Goal: Information Seeking & Learning: Learn about a topic

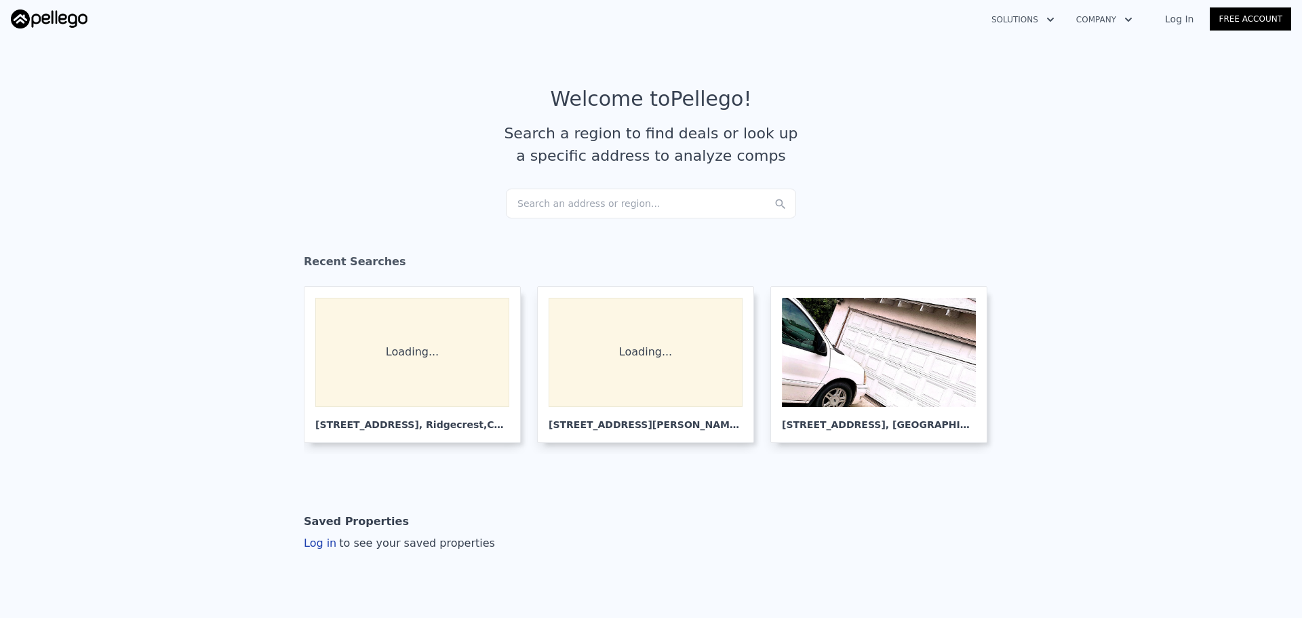
click at [583, 199] on div "Search an address or region..." at bounding box center [651, 203] width 290 height 30
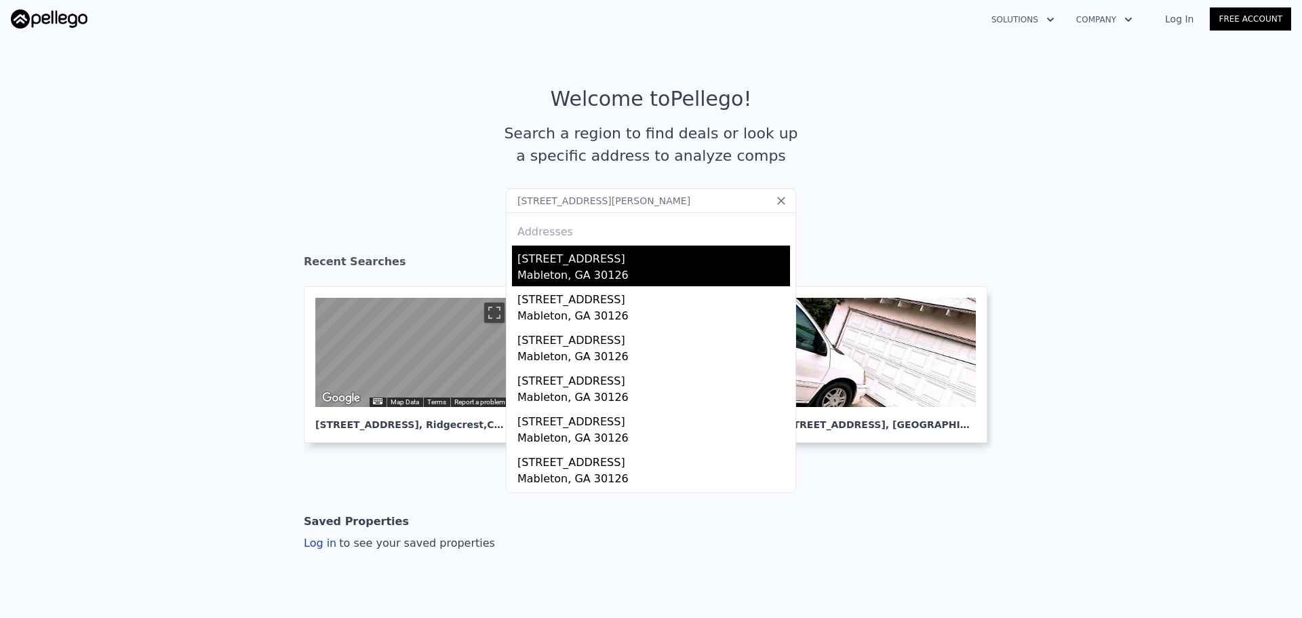
type input "5619 Wandering Vine Ln SE, Mableton, GA 30126"
click at [603, 278] on div "Mableton, GA 30126" at bounding box center [653, 276] width 273 height 19
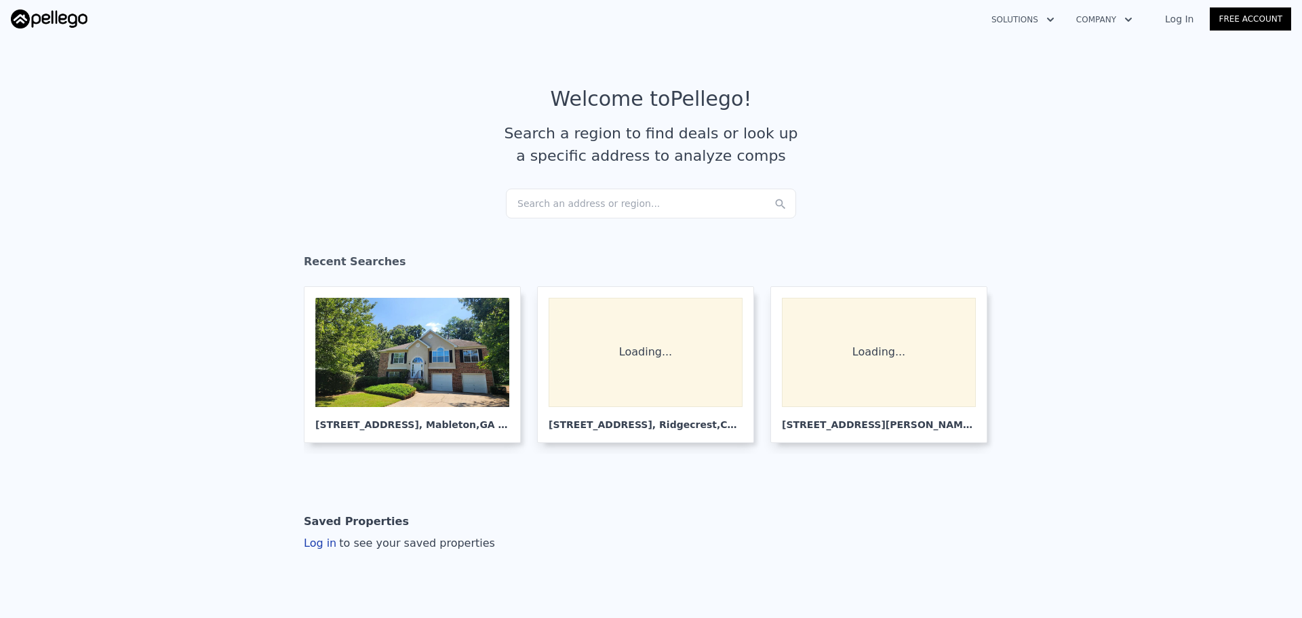
click at [600, 201] on div "Search an address or region..." at bounding box center [651, 203] width 290 height 30
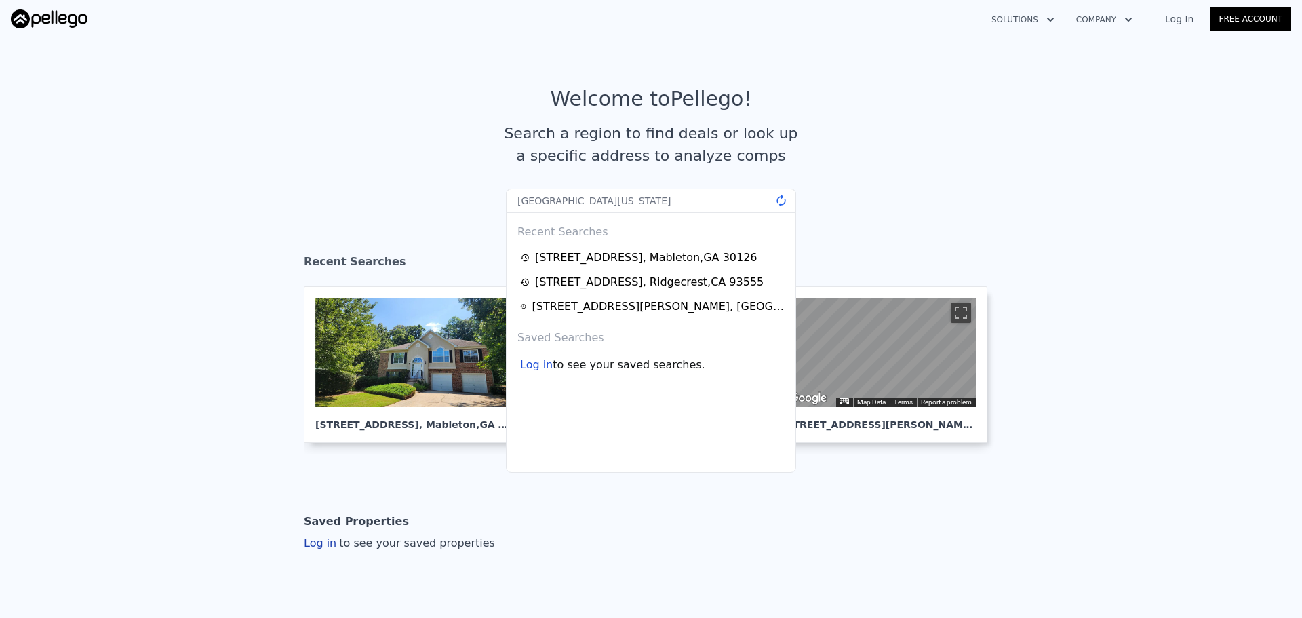
type input "[GEOGRAPHIC_DATA][US_STATE]"
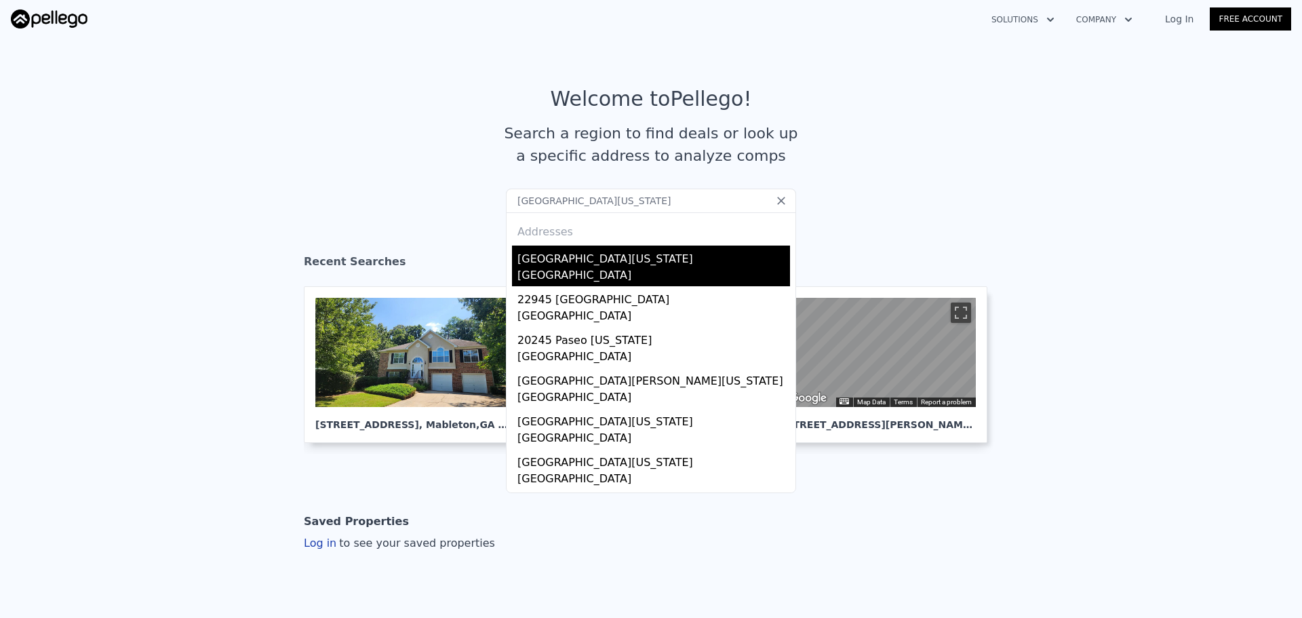
click at [636, 277] on div "[GEOGRAPHIC_DATA]" at bounding box center [653, 276] width 273 height 19
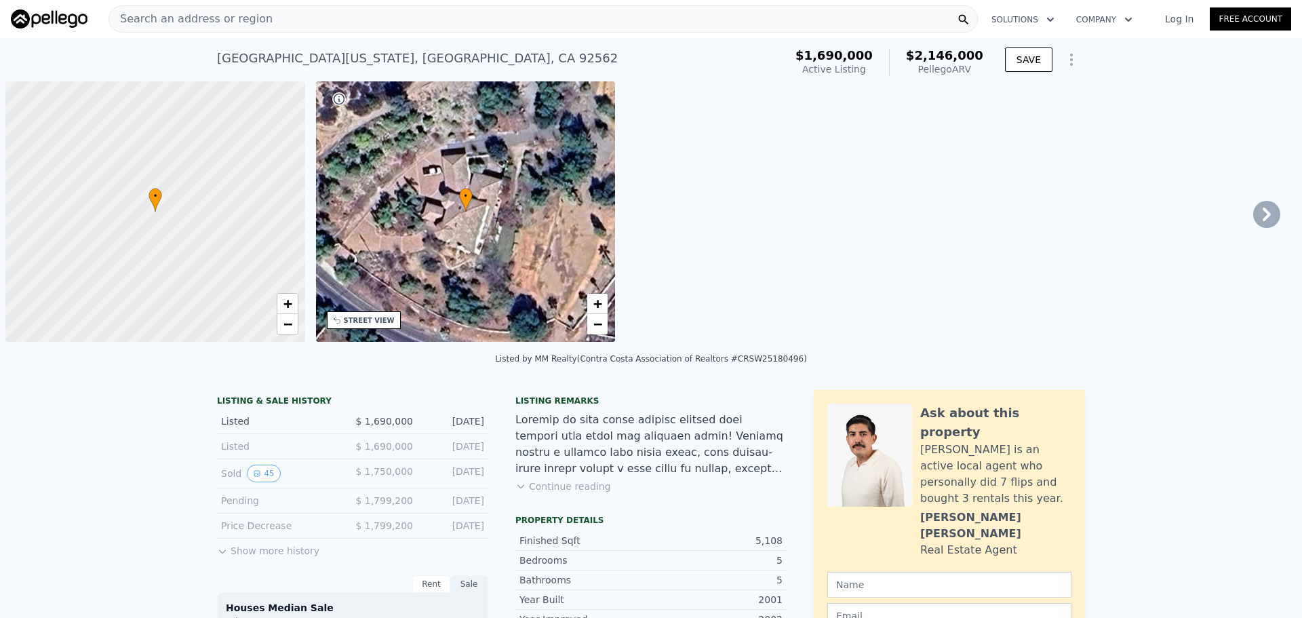
scroll to position [0, 5]
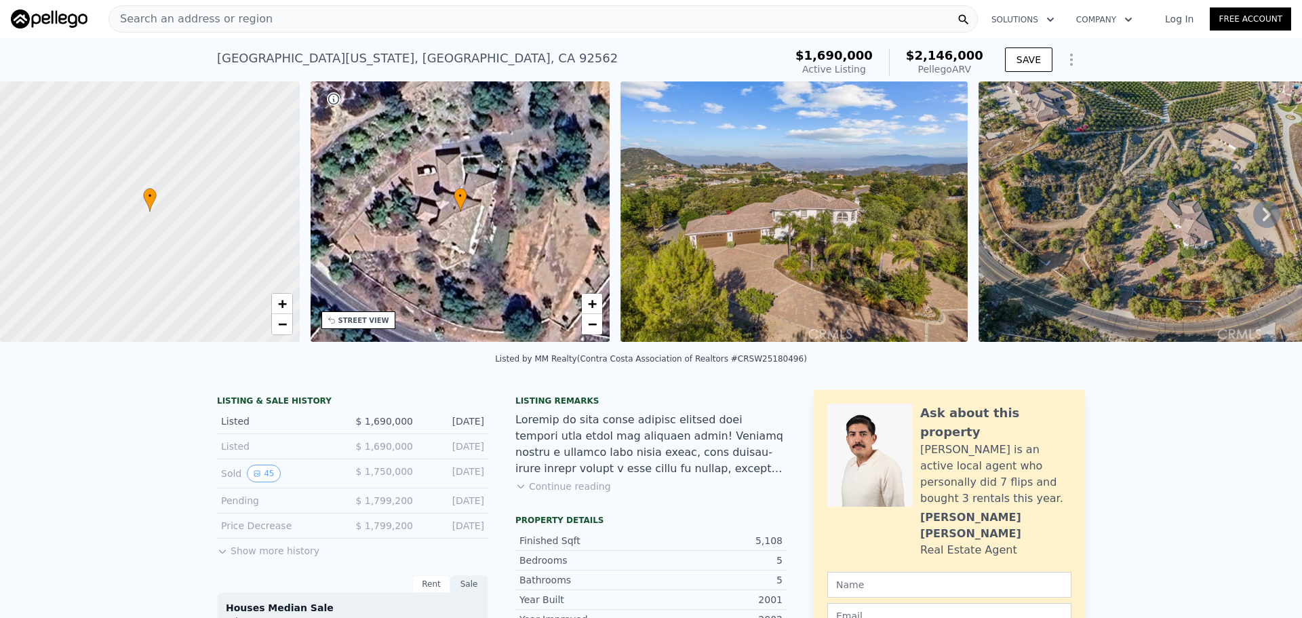
click at [367, 12] on div "Search an address or region" at bounding box center [542, 18] width 869 height 27
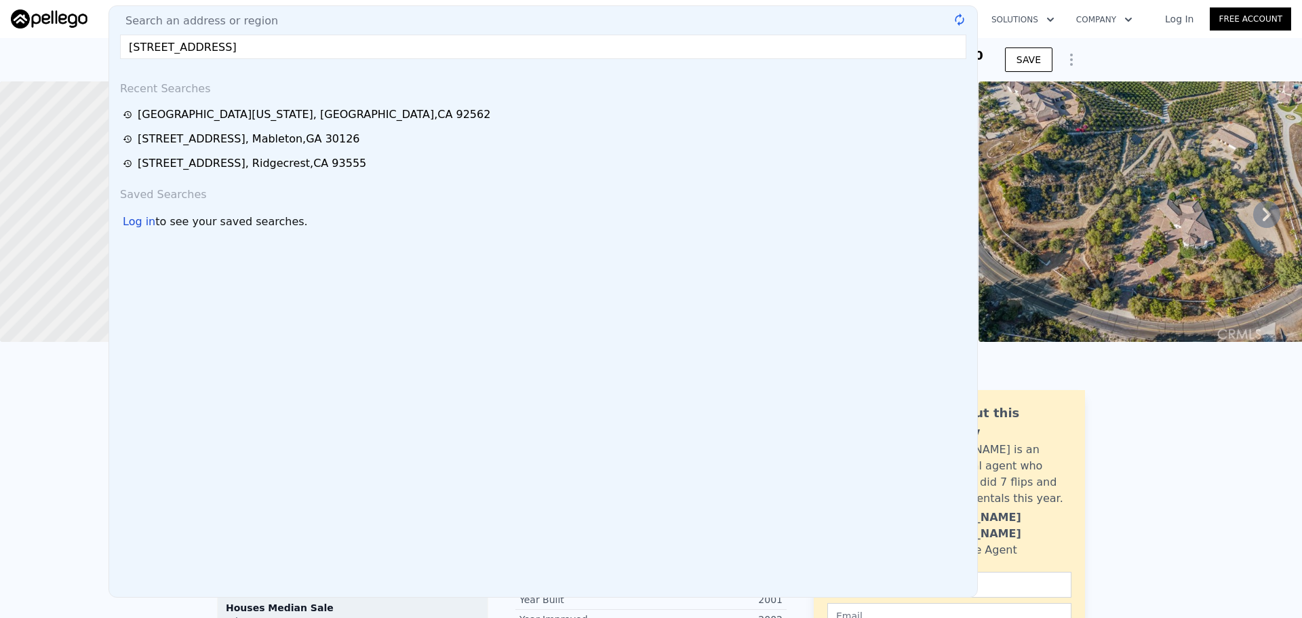
type input "[STREET_ADDRESS]"
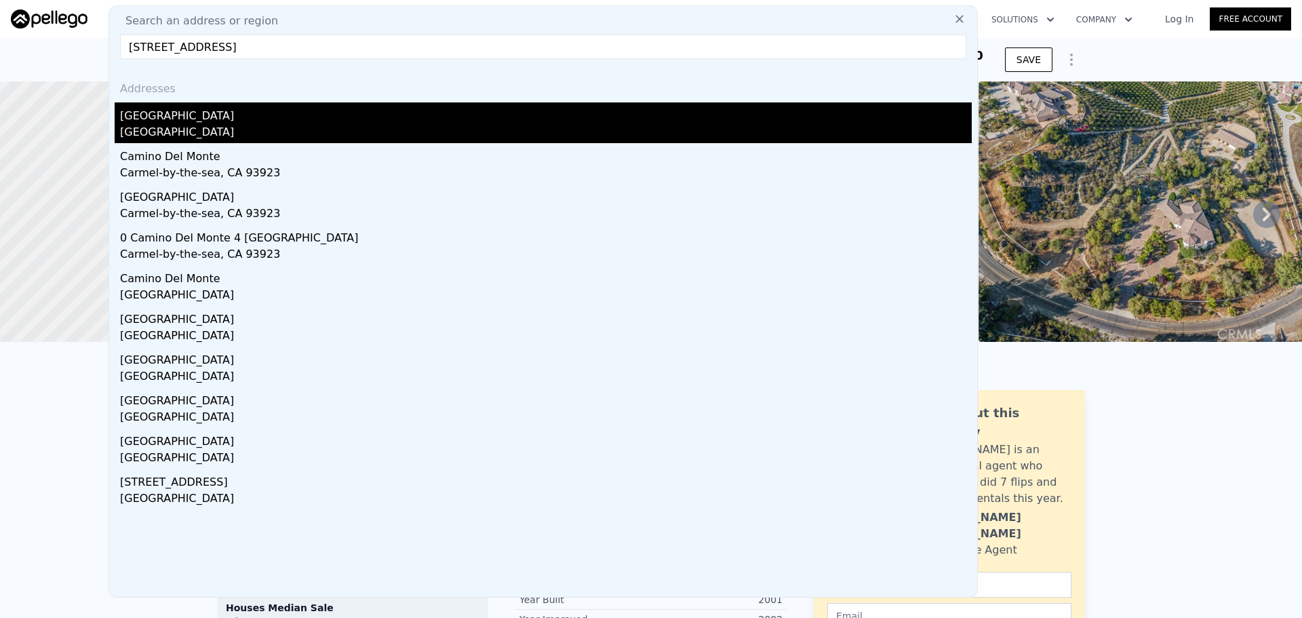
click at [248, 132] on div "[GEOGRAPHIC_DATA]" at bounding box center [545, 133] width 851 height 19
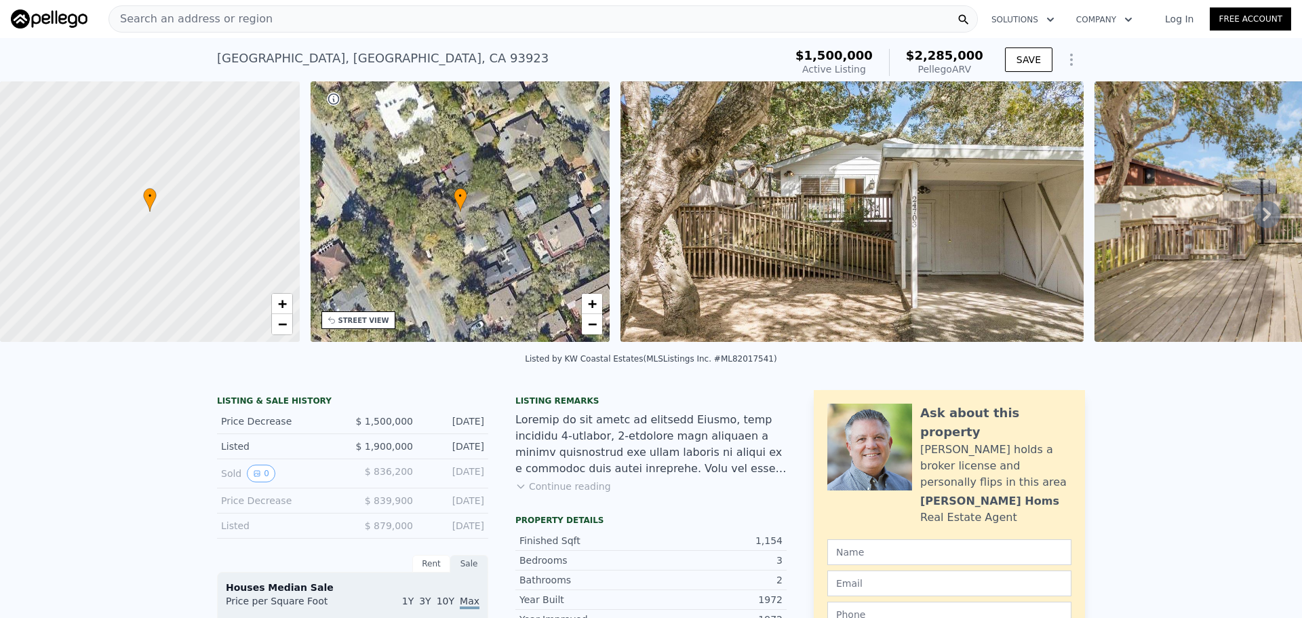
click at [335, 319] on icon at bounding box center [332, 320] width 11 height 11
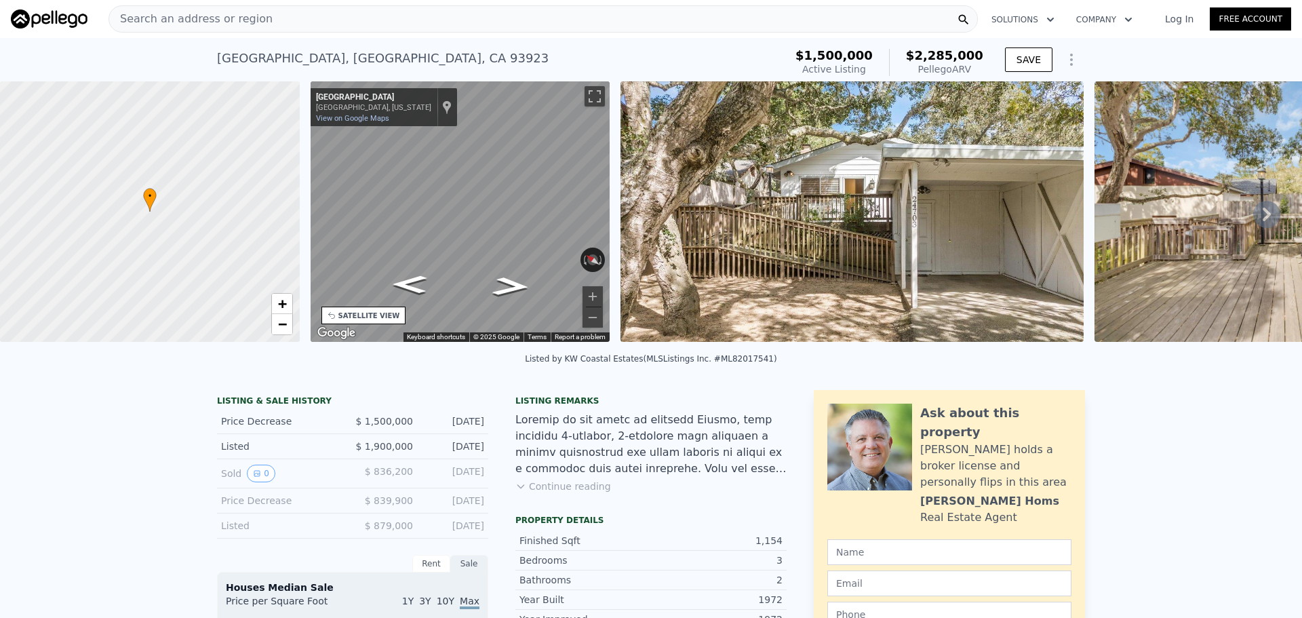
click at [380, 26] on div "Search an address or region" at bounding box center [542, 18] width 869 height 27
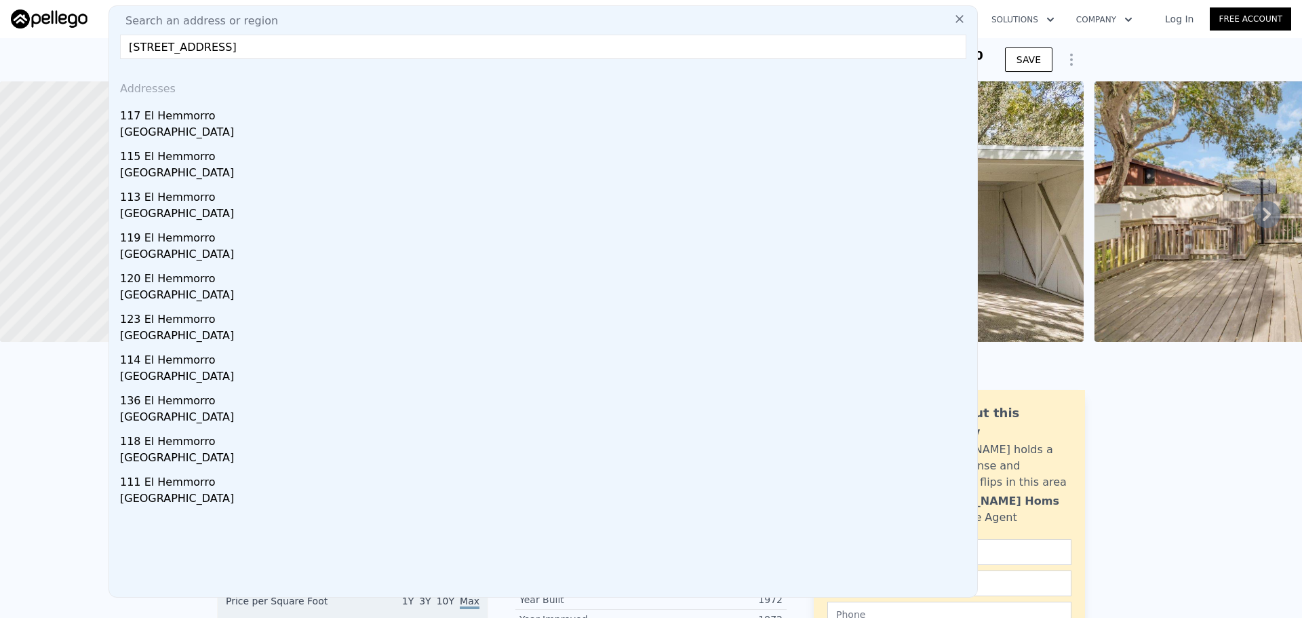
click at [288, 38] on input "[STREET_ADDRESS]" at bounding box center [543, 47] width 846 height 24
type input "[STREET_ADDRESS]"
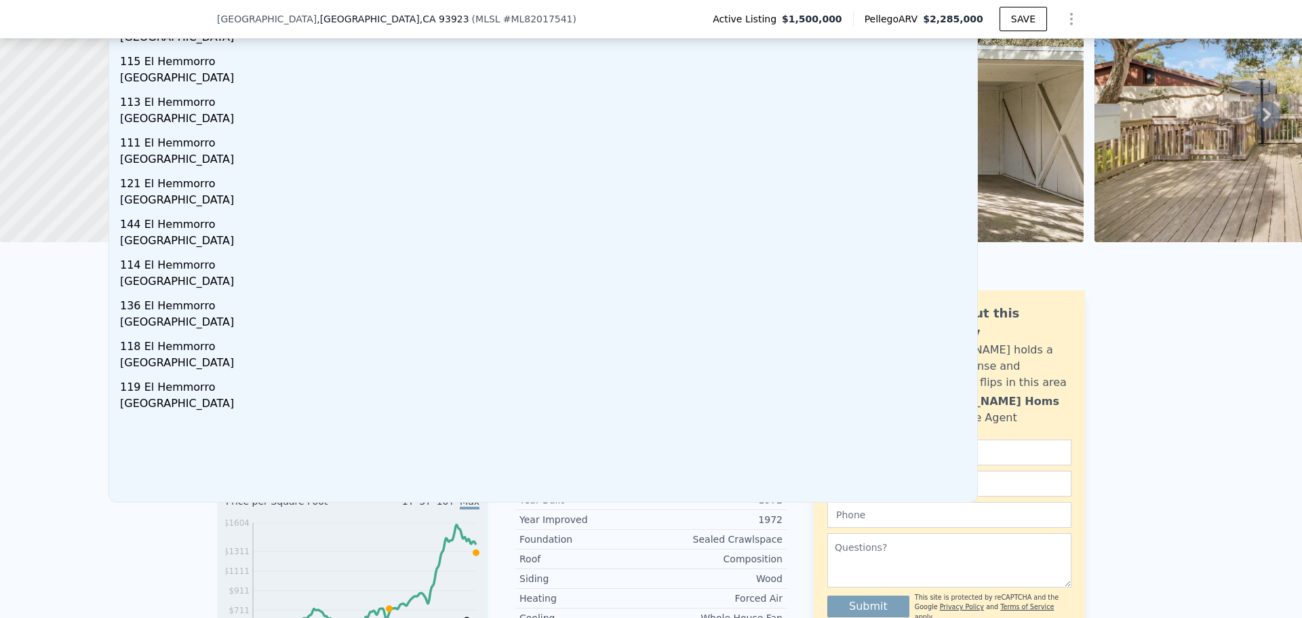
scroll to position [203, 0]
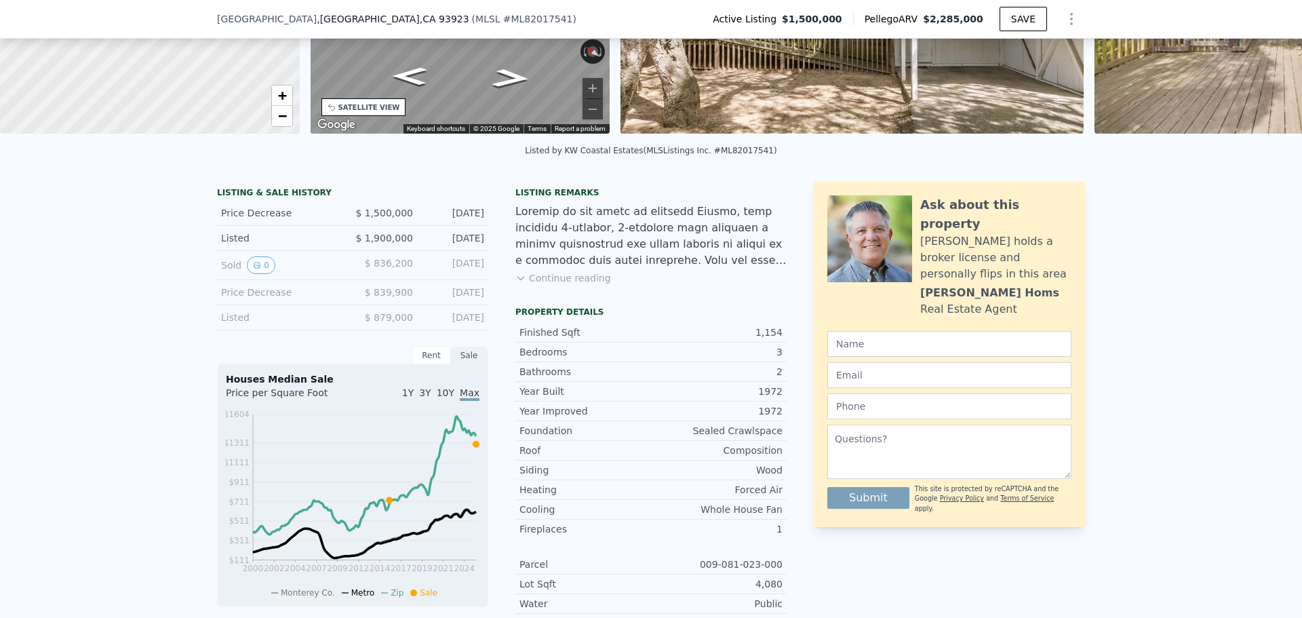
click at [77, 437] on div "LISTING & SALE HISTORY Price Decrease $ 1,500,000 [DATE] Listed $ 1,900,000 [DA…" at bounding box center [651, 493] width 1302 height 644
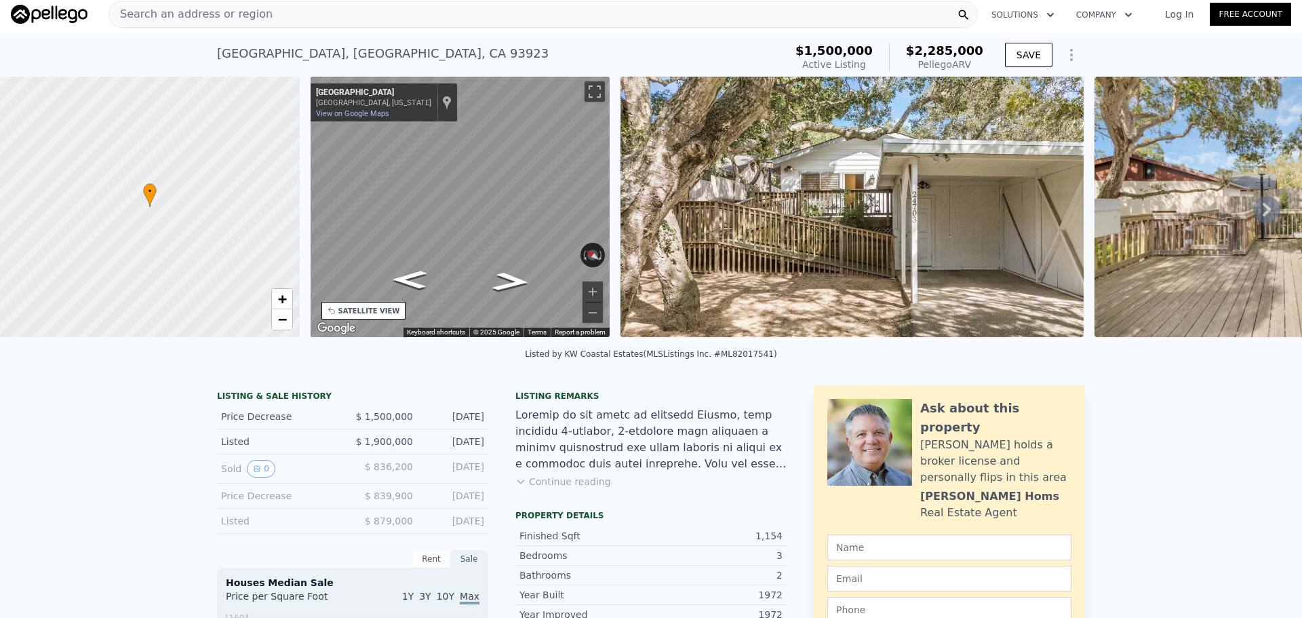
scroll to position [0, 0]
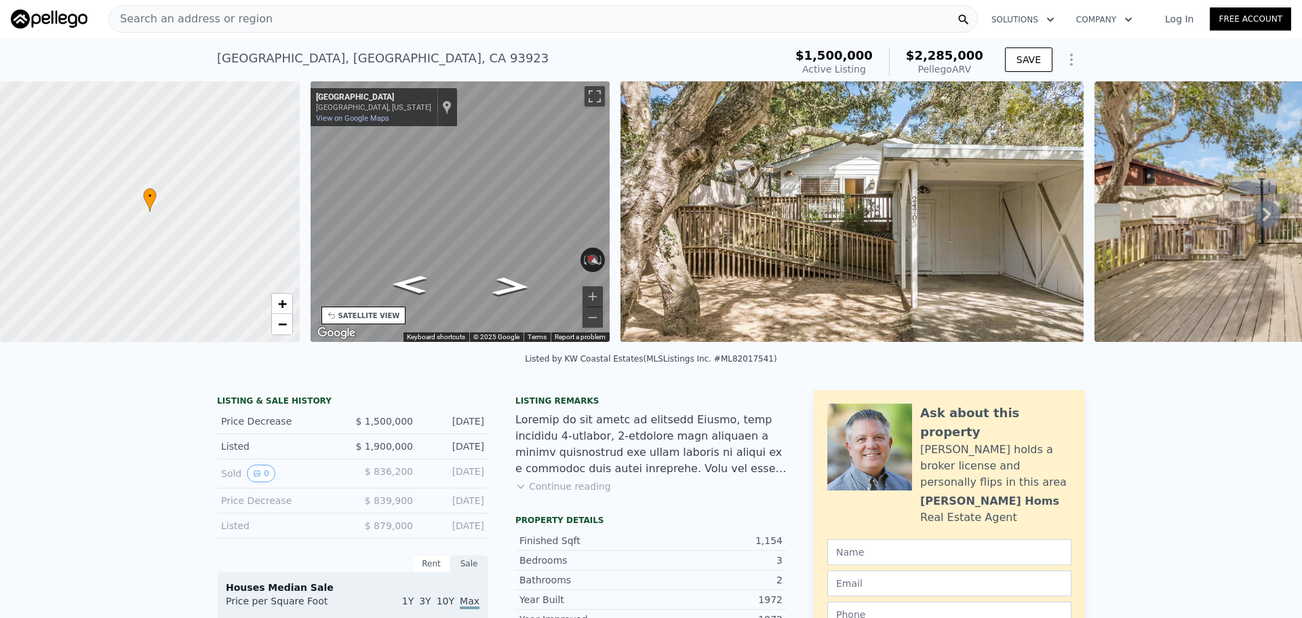
click at [254, 16] on div "Search an address or region" at bounding box center [542, 18] width 869 height 27
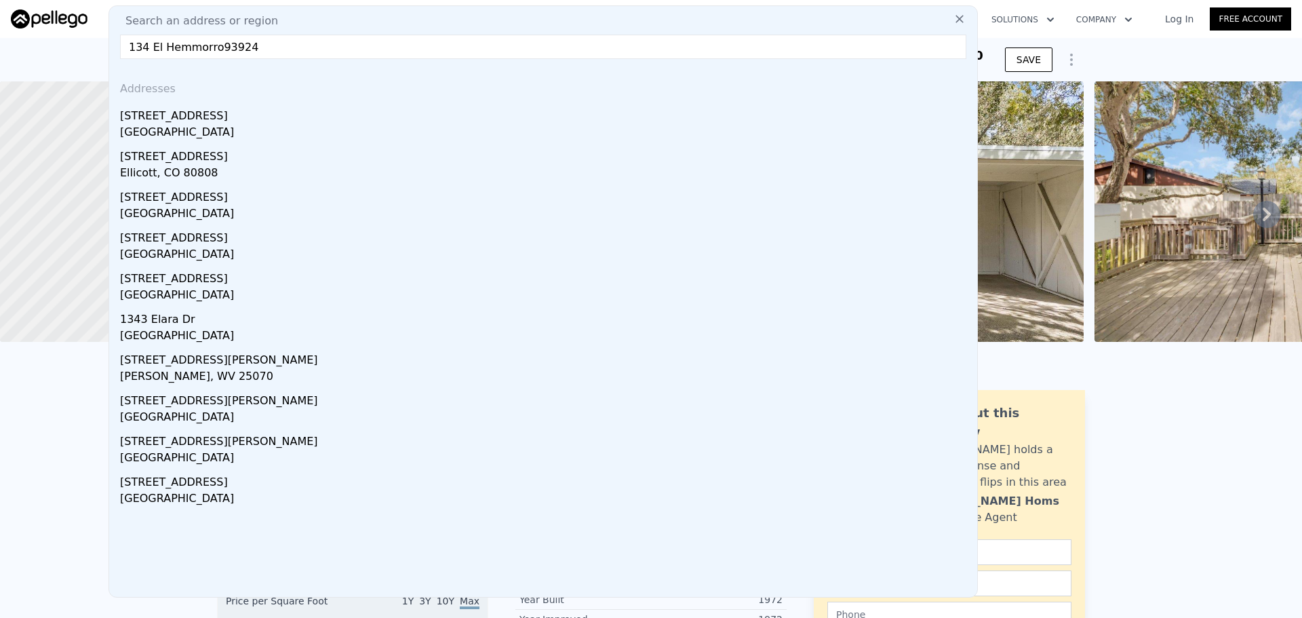
type input "134 El Hemmorro 93924"
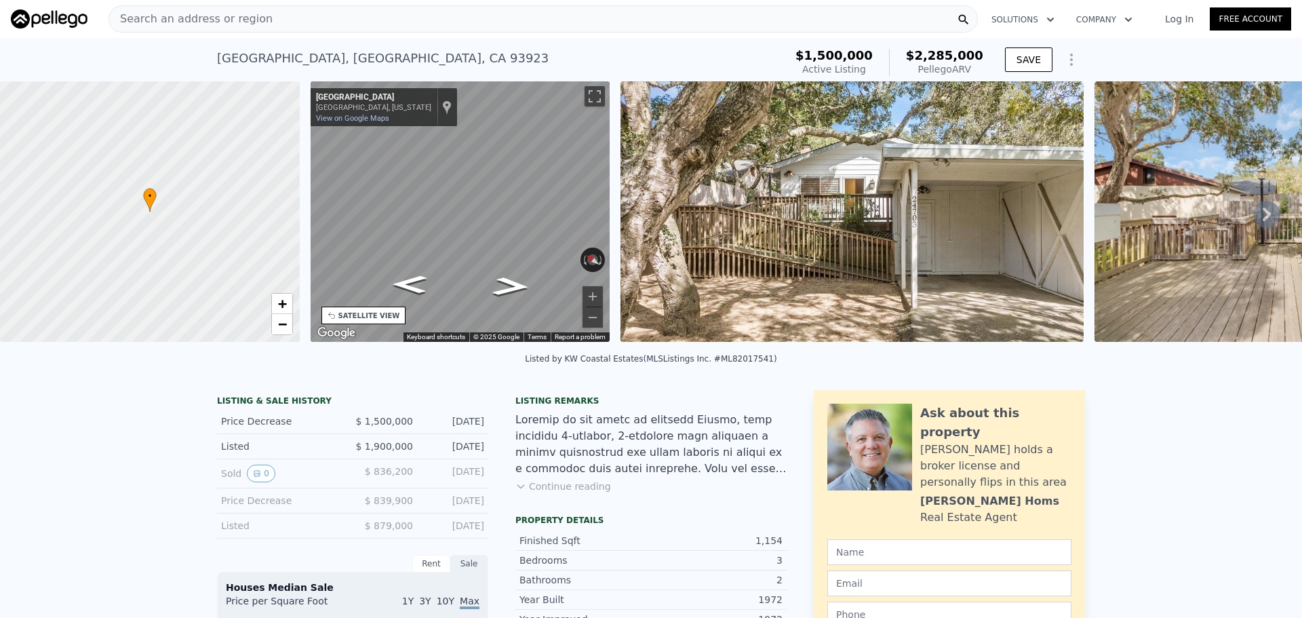
click at [294, 12] on div "Search an address or region" at bounding box center [542, 18] width 869 height 27
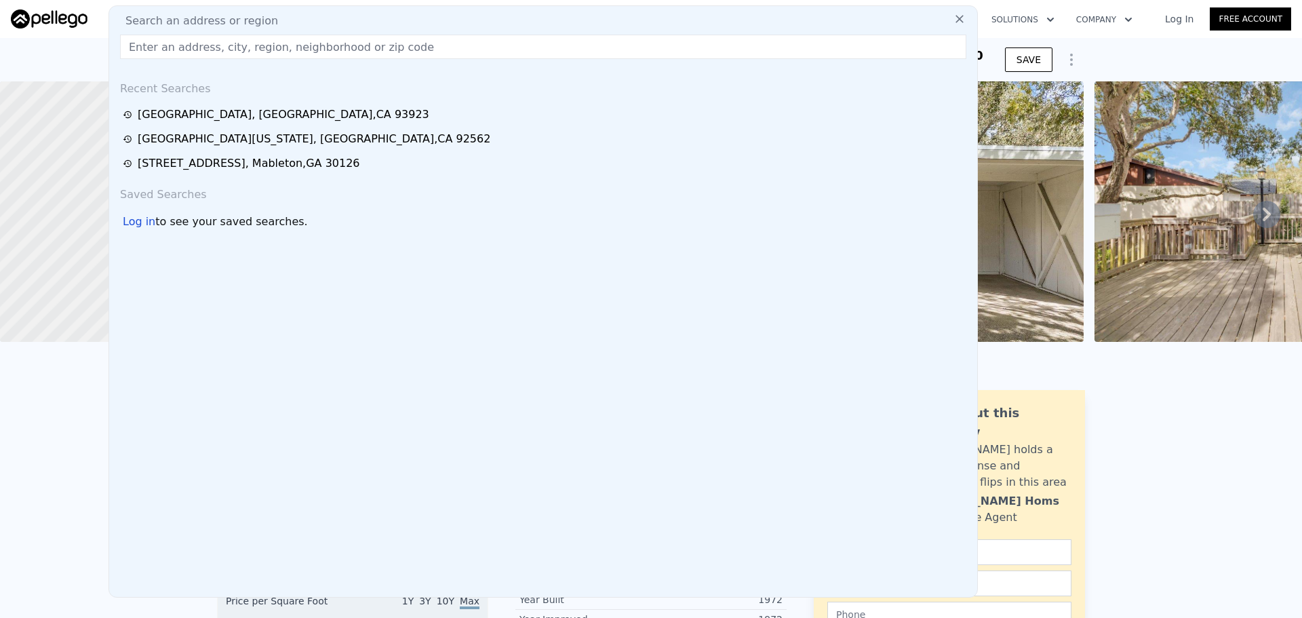
paste input "[STREET_ADDRESS]"
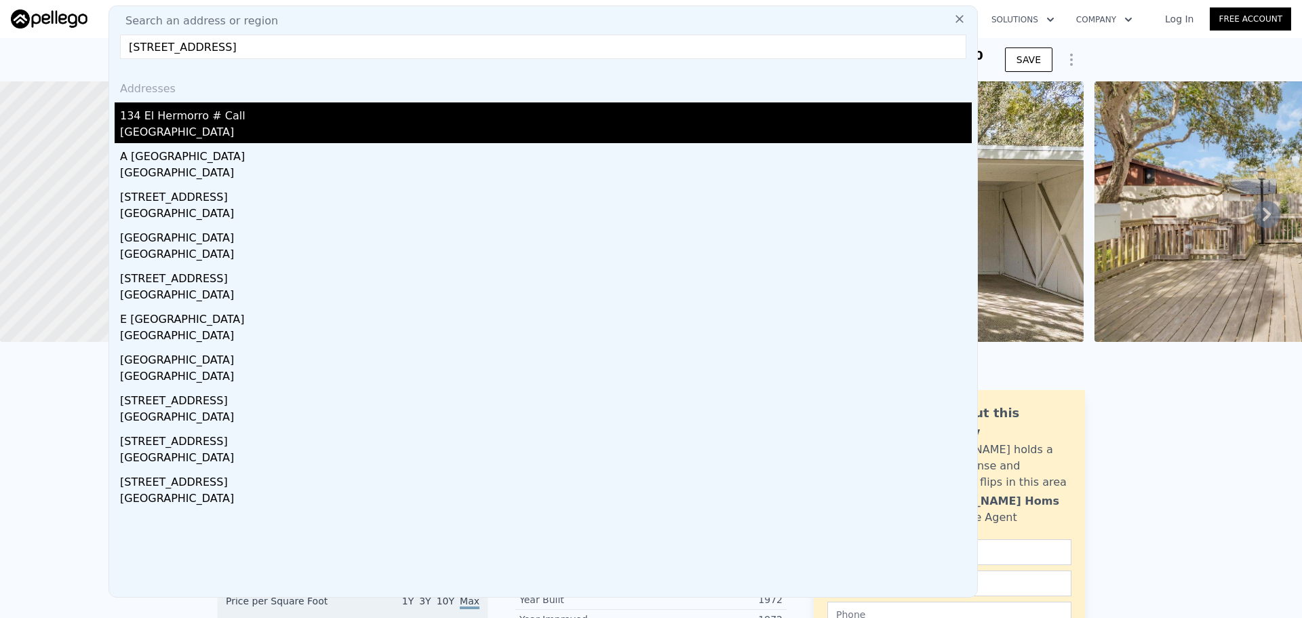
type input "[STREET_ADDRESS]"
click at [286, 130] on div "[GEOGRAPHIC_DATA]" at bounding box center [545, 133] width 851 height 19
